Goal: Find specific page/section: Find specific page/section

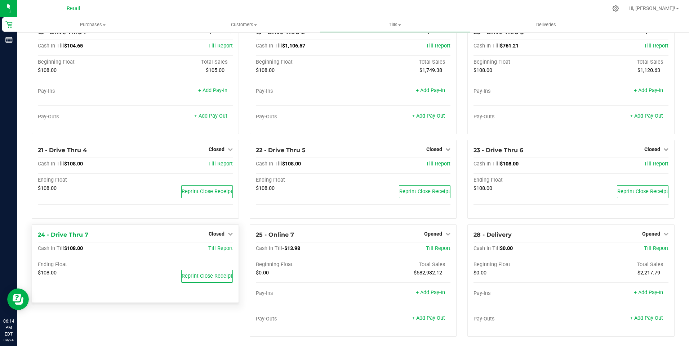
scroll to position [667, 0]
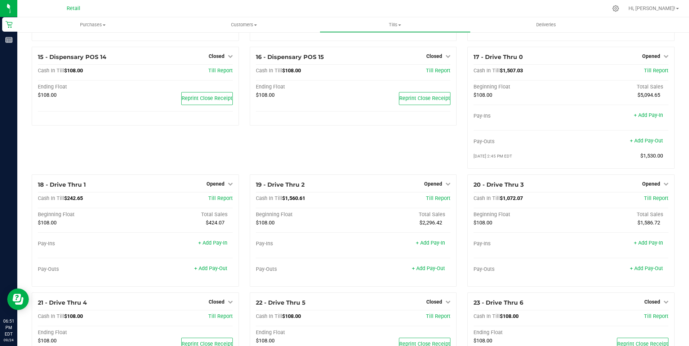
scroll to position [487, 0]
